Goal: Information Seeking & Learning: Learn about a topic

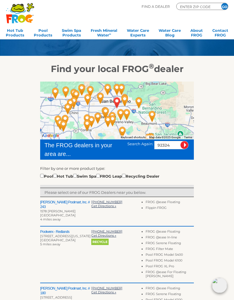
scroll to position [20, 0]
click at [39, 35] on link "Pool Products" at bounding box center [43, 32] width 19 height 12
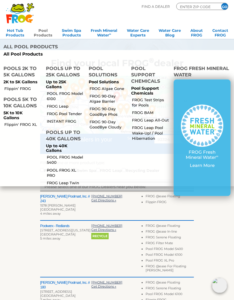
scroll to position [26, 0]
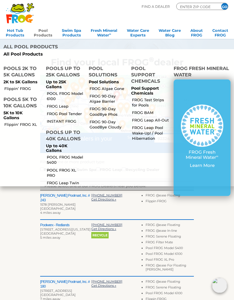
click at [71, 119] on link "INSTANT FROG" at bounding box center [65, 121] width 37 height 5
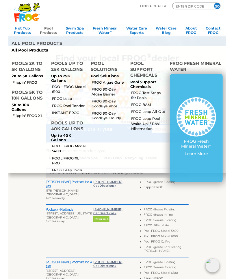
scroll to position [26, 0]
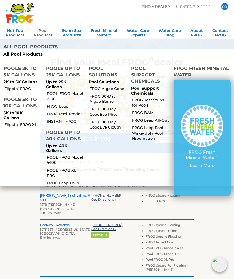
click at [67, 91] on link "POOL FROG Model 6100" at bounding box center [65, 96] width 37 height 10
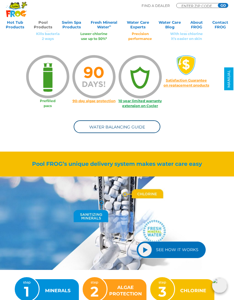
scroll to position [342, 0]
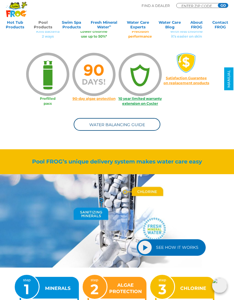
click at [180, 245] on link "SEE HOW IT WORKS" at bounding box center [172, 247] width 70 height 17
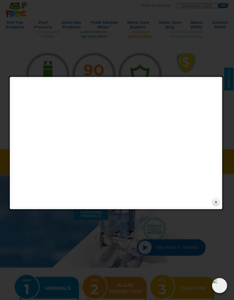
click at [218, 201] on link "Close" at bounding box center [216, 202] width 9 height 9
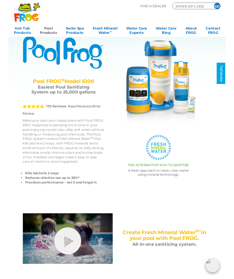
scroll to position [0, 0]
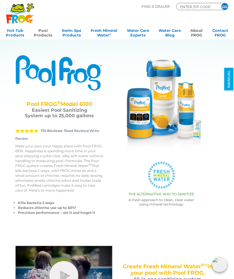
click at [196, 26] on link "About FROG" at bounding box center [197, 32] width 12 height 12
click at [211, 169] on div "POOL FROG ® Model 6100 Pool FROG ® Model 6100 Easiest Pool Sanitizing System up…" at bounding box center [112, 136] width 213 height 200
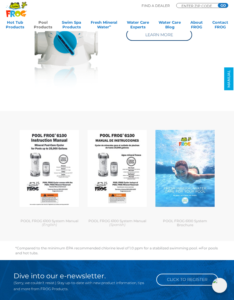
scroll to position [1799, 0]
click at [62, 176] on img at bounding box center [49, 168] width 59 height 77
